Goal: Transaction & Acquisition: Download file/media

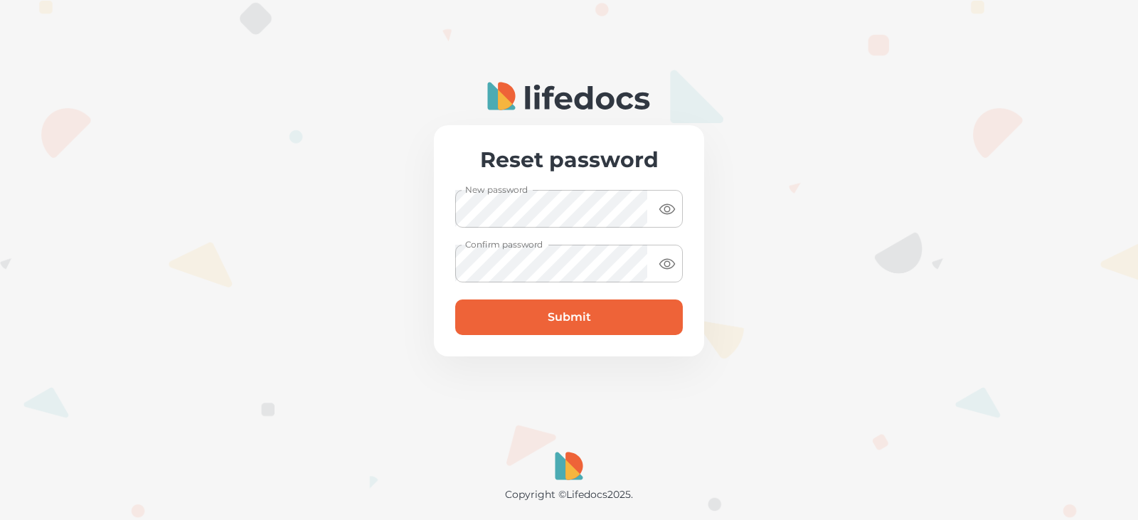
click at [760, 309] on div at bounding box center [569, 260] width 1138 height 520
click at [618, 314] on button "Submit" at bounding box center [569, 318] width 228 height 36
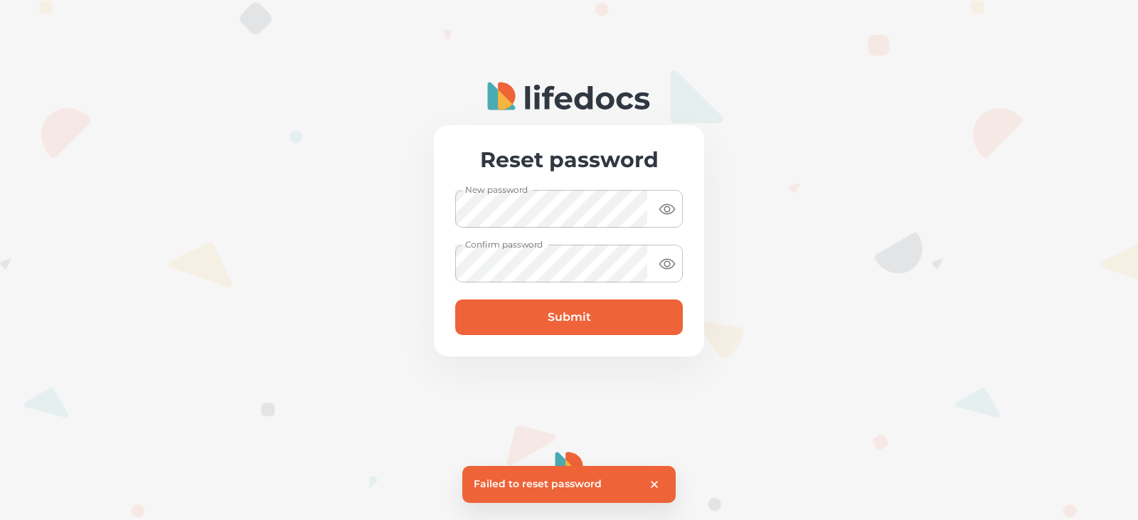
click at [536, 476] on p "Failed to reset password" at bounding box center [538, 484] width 128 height 17
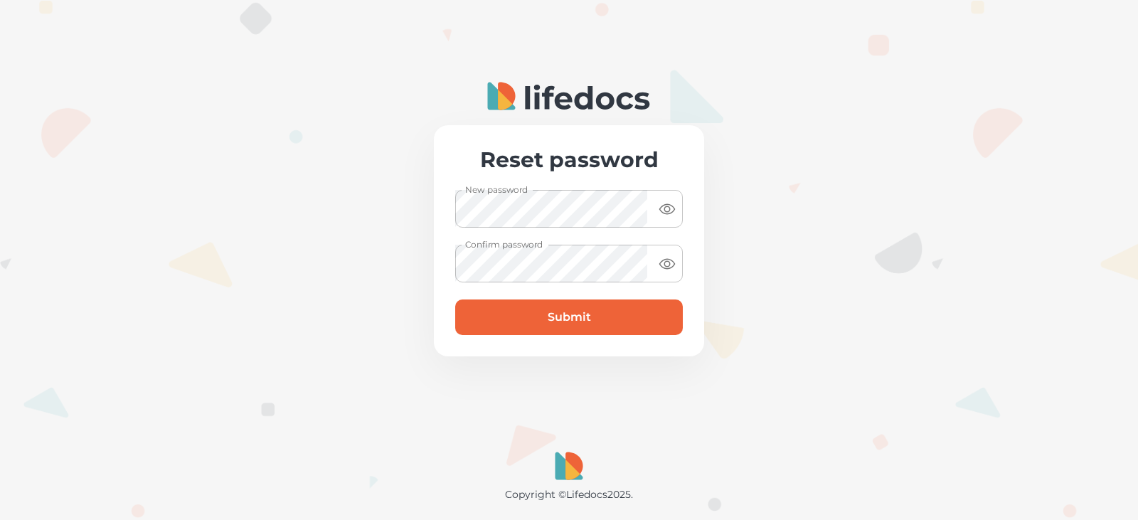
click at [462, 320] on button "Submit" at bounding box center [569, 318] width 228 height 36
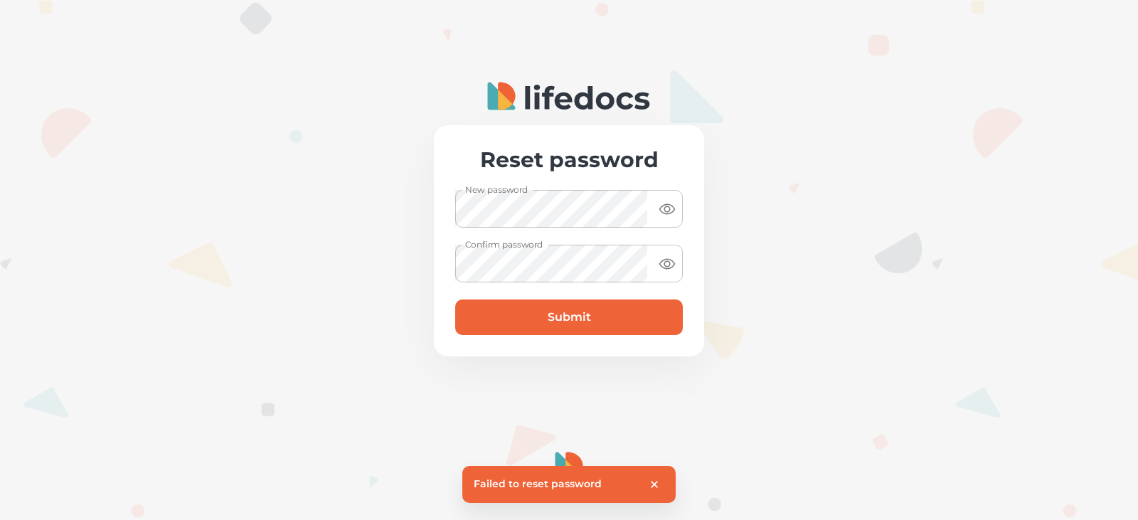
click at [509, 309] on button "Submit" at bounding box center [569, 318] width 228 height 36
click at [657, 482] on icon "close" at bounding box center [654, 484] width 7 height 7
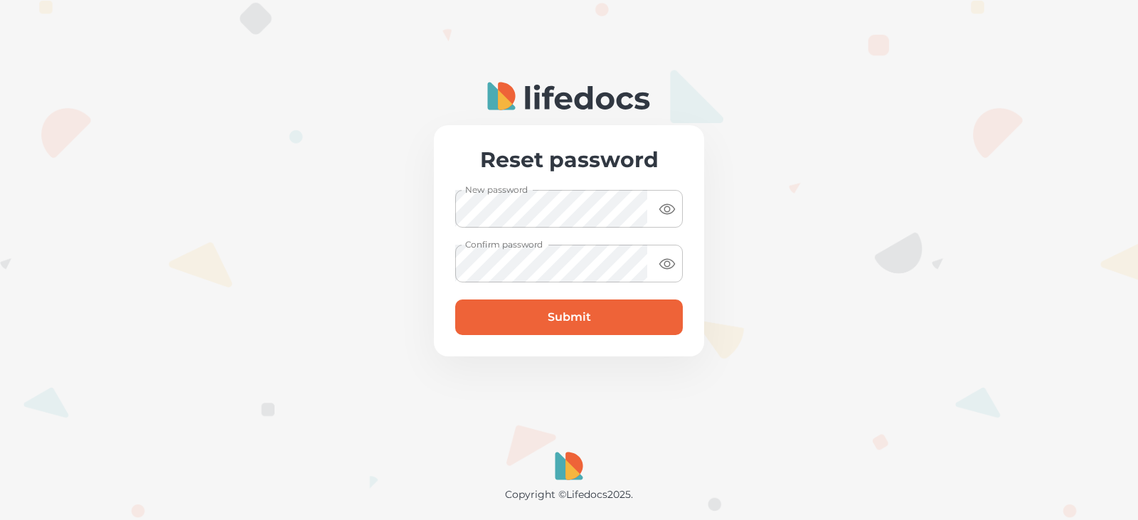
click at [550, 312] on button "Submit" at bounding box center [569, 318] width 228 height 36
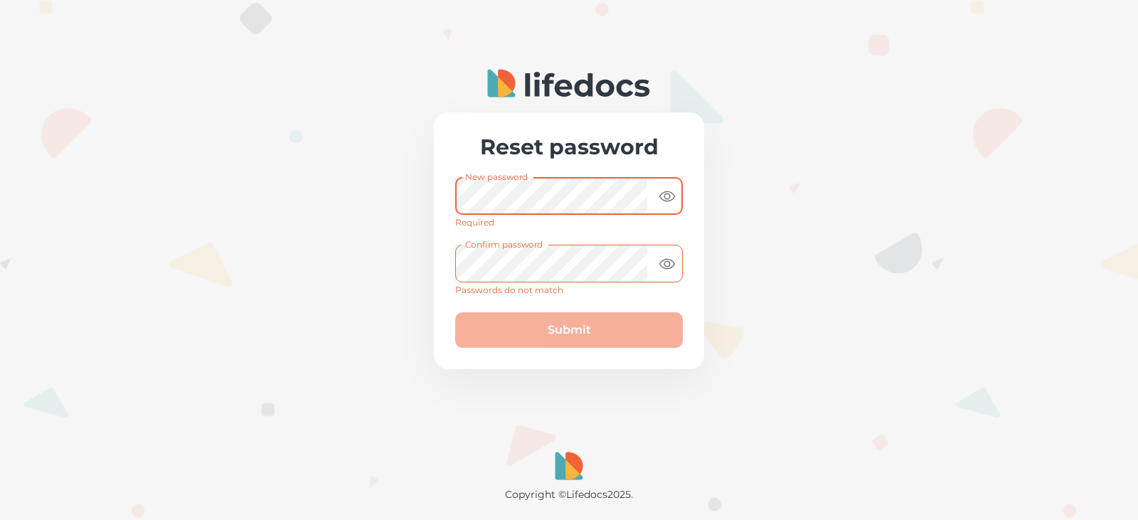
click at [744, 256] on div at bounding box center [569, 260] width 1138 height 520
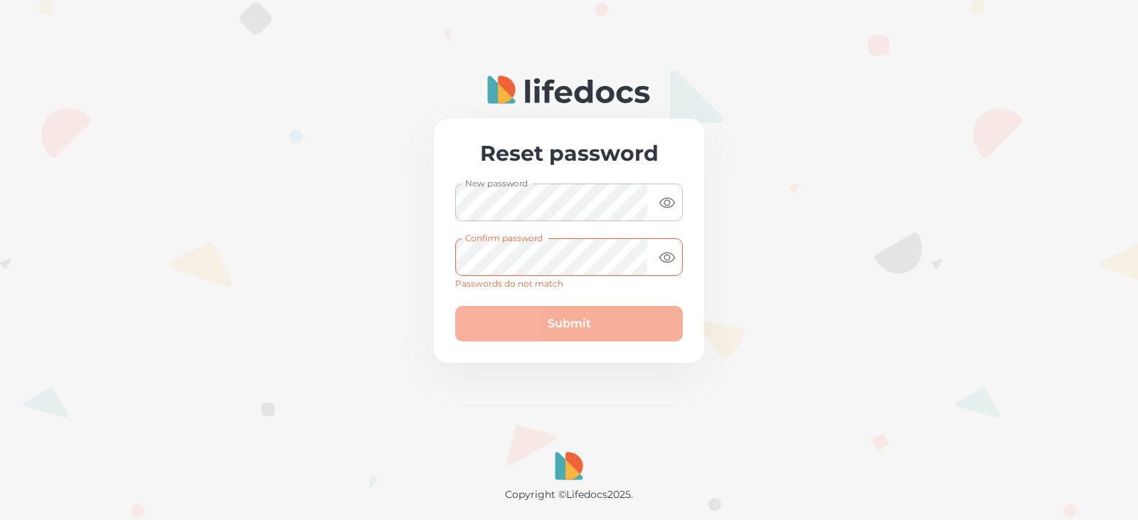
click at [504, 330] on div "Submit" at bounding box center [569, 324] width 228 height 36
click at [469, 325] on div "Submit" at bounding box center [569, 324] width 228 height 36
click at [534, 324] on div "Submit" at bounding box center [569, 324] width 228 height 36
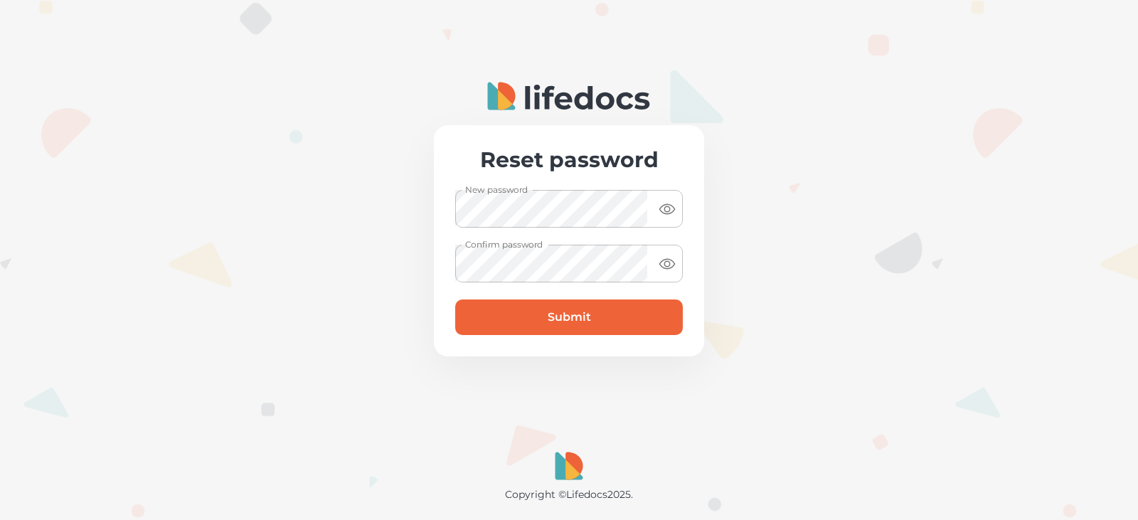
click at [456, 312] on button "Submit" at bounding box center [569, 318] width 228 height 36
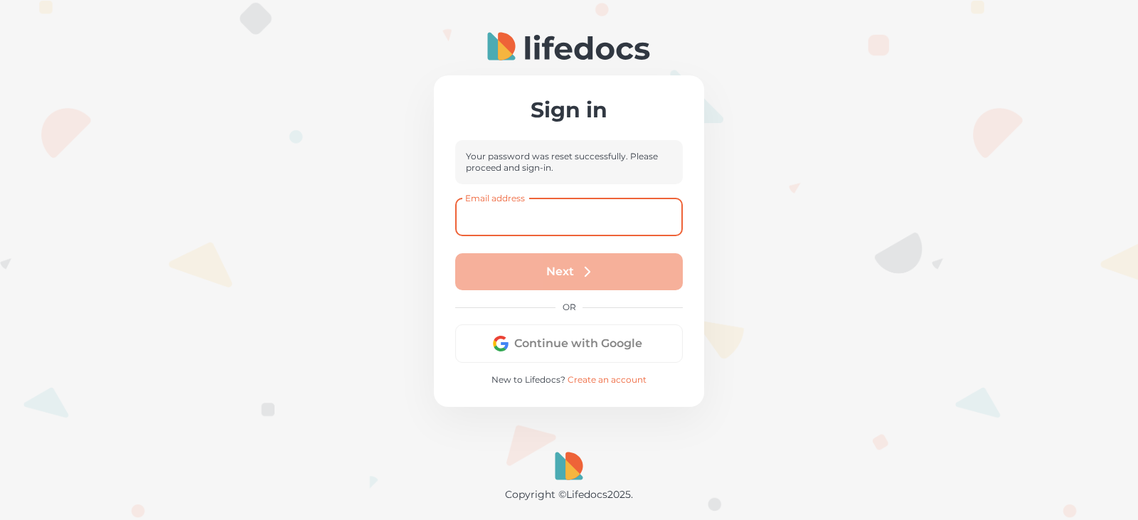
click at [466, 216] on input "Email address" at bounding box center [569, 218] width 228 height 38
type input "[EMAIL_ADDRESS][DOMAIN_NAME]"
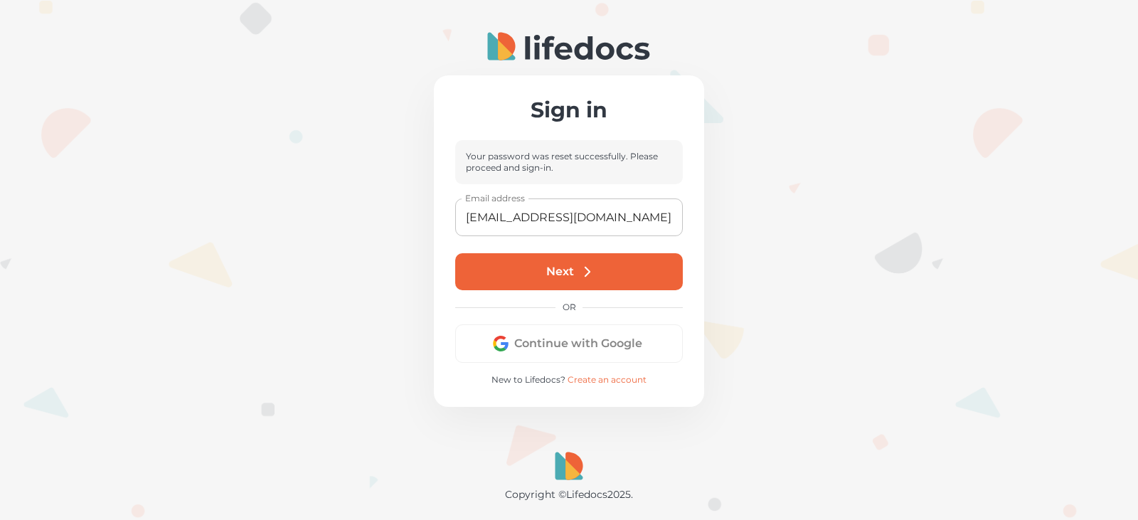
click at [586, 270] on icon "submit" at bounding box center [588, 272] width 16 height 16
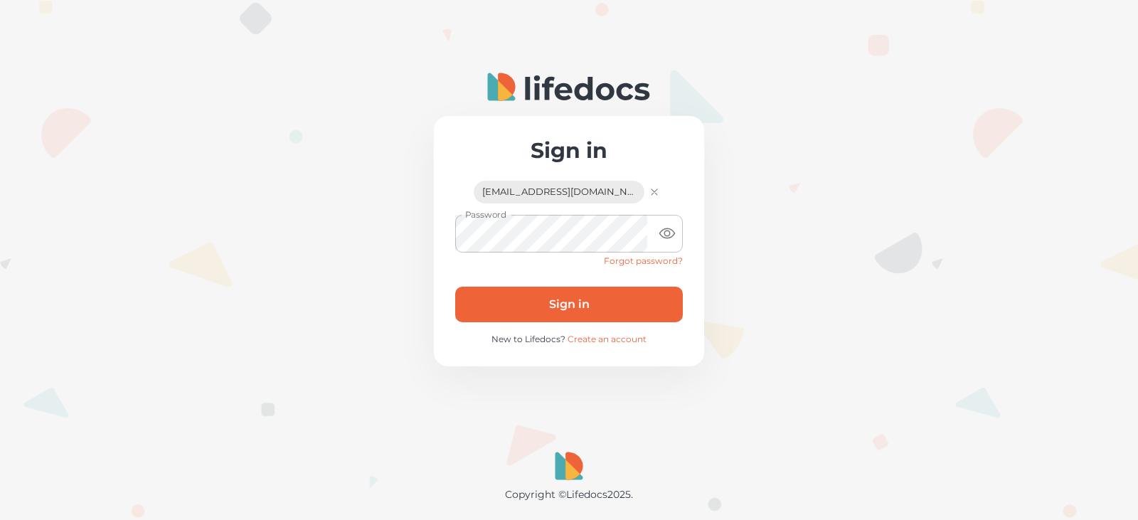
click at [667, 233] on icon "toggle password visibility" at bounding box center [667, 233] width 17 height 17
click at [487, 298] on button "Sign in" at bounding box center [569, 305] width 228 height 36
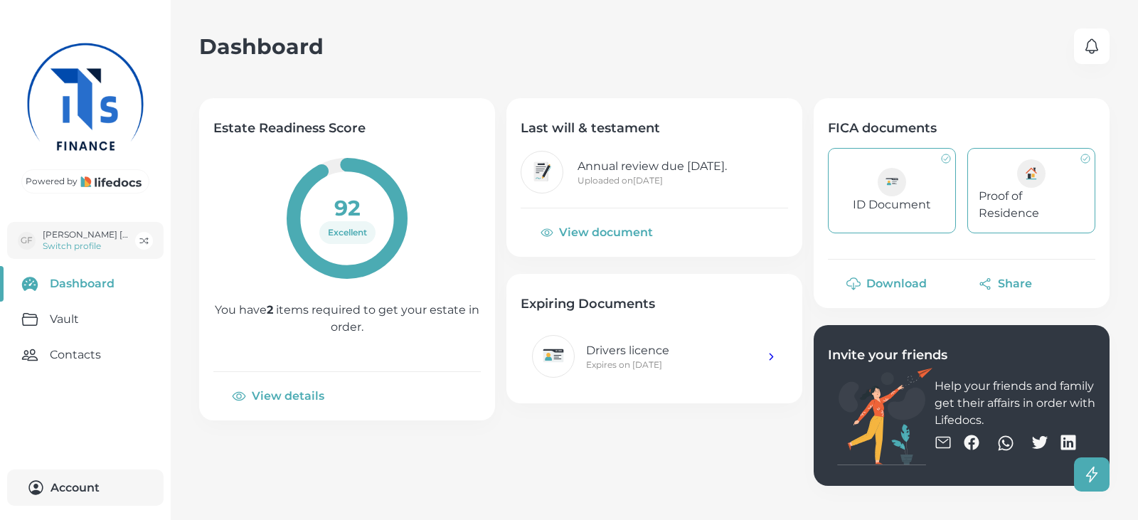
click at [885, 194] on div at bounding box center [892, 182] width 28 height 28
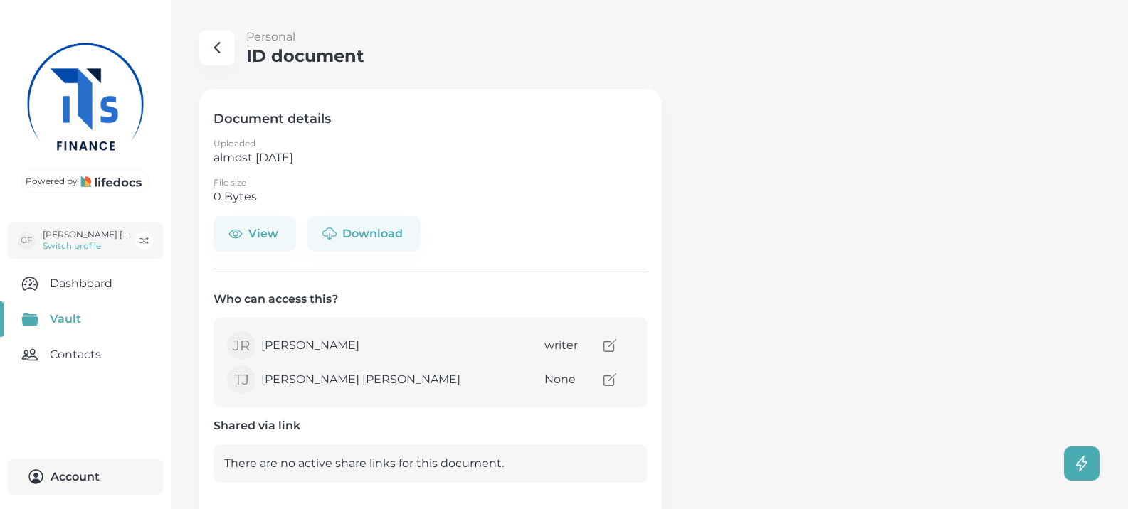
click at [47, 302] on link "Vault" at bounding box center [85, 320] width 171 height 36
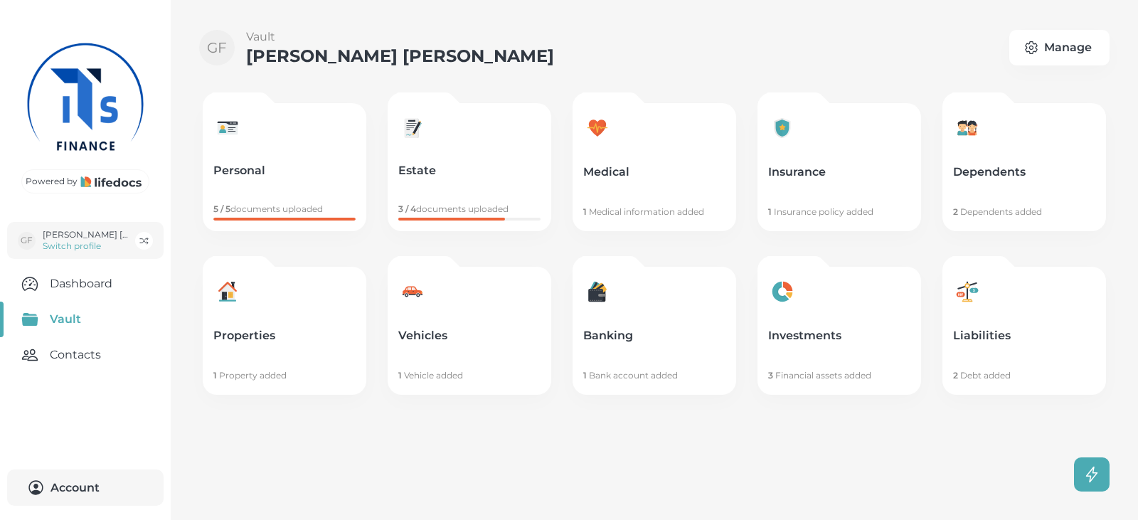
click at [245, 137] on link "Personal 5 / 5 documents uploaded" at bounding box center [285, 167] width 164 height 128
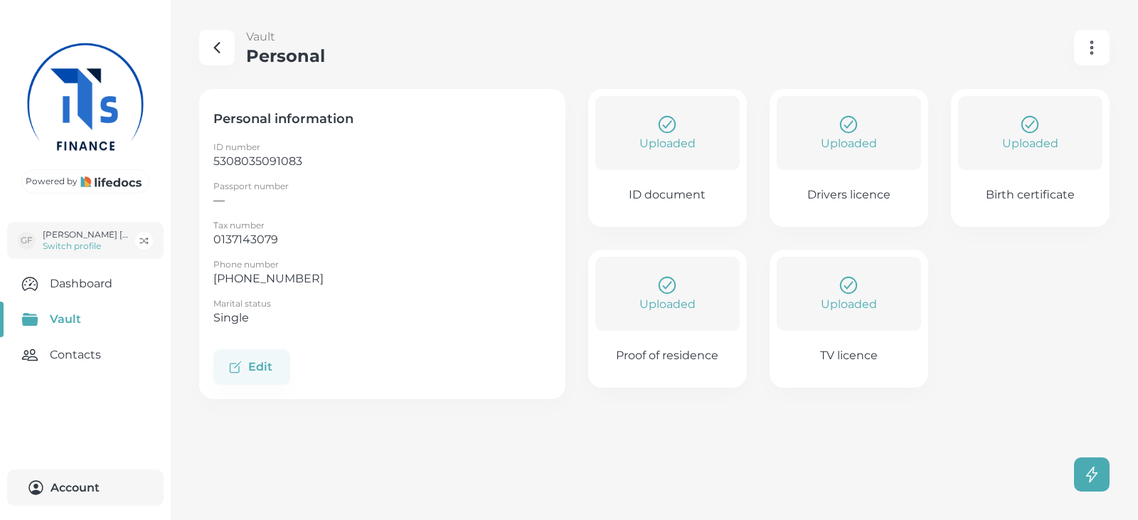
click at [1007, 152] on div "Uploaded" at bounding box center [1030, 133] width 144 height 74
click at [1007, 152] on div "Powered by [PERSON_NAME] [PERSON_NAME] Switch profile Dashboard Vault Contacts …" at bounding box center [569, 260] width 1138 height 520
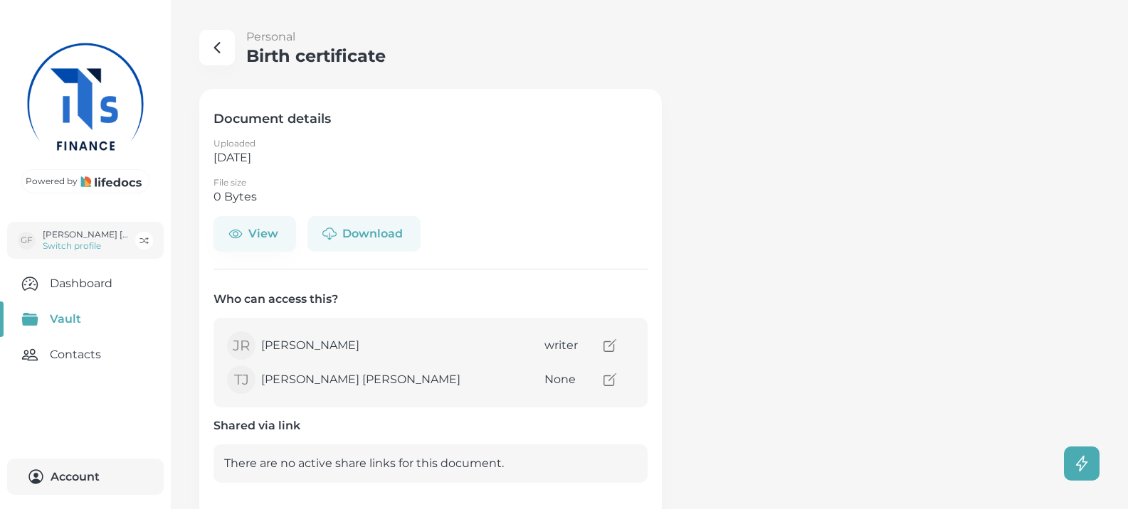
click at [354, 231] on button "Download" at bounding box center [363, 234] width 113 height 36
